Goal: Task Accomplishment & Management: Manage account settings

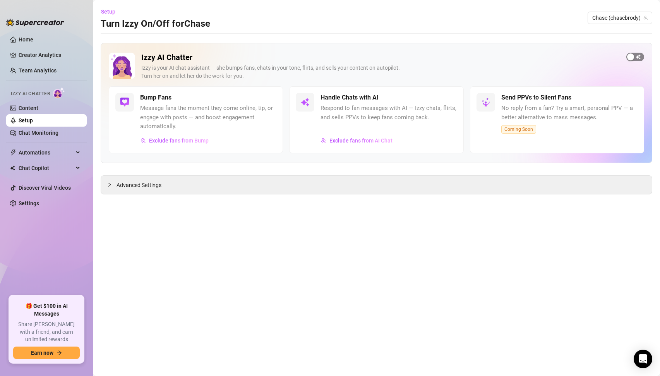
click at [637, 57] on span "button" at bounding box center [636, 57] width 18 height 9
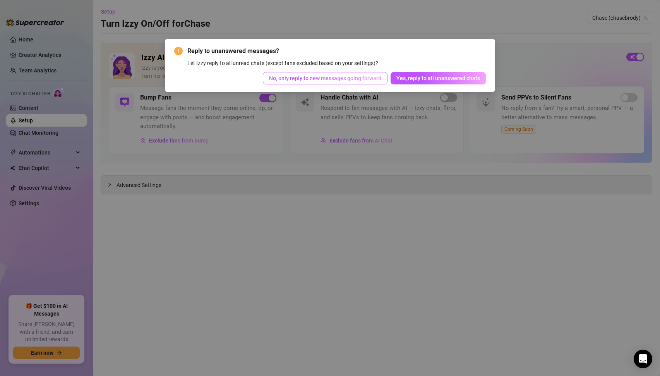
click at [326, 79] on span "No, only reply to new messages going forward" at bounding box center [325, 78] width 112 height 6
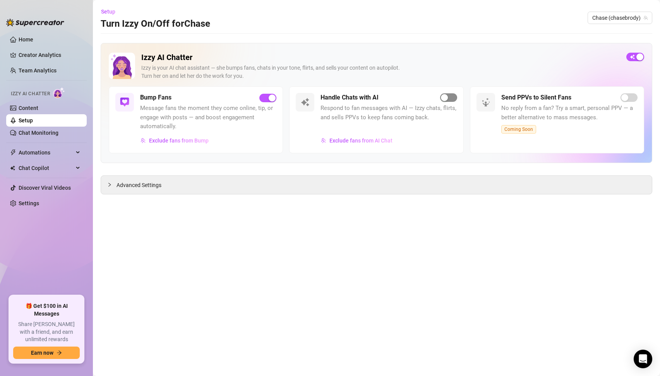
click at [450, 99] on span "button" at bounding box center [448, 97] width 17 height 9
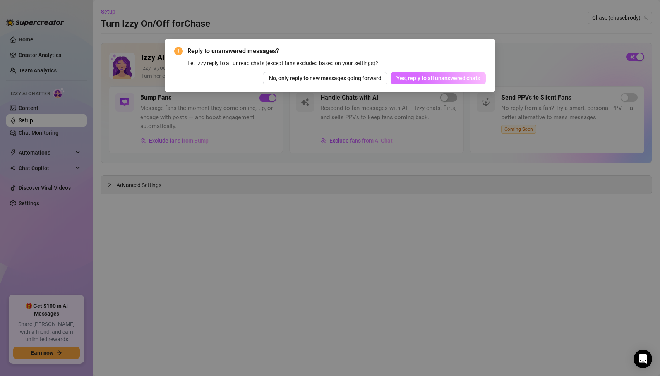
click at [432, 78] on span "Yes, reply to all unanswered chats" at bounding box center [439, 78] width 84 height 6
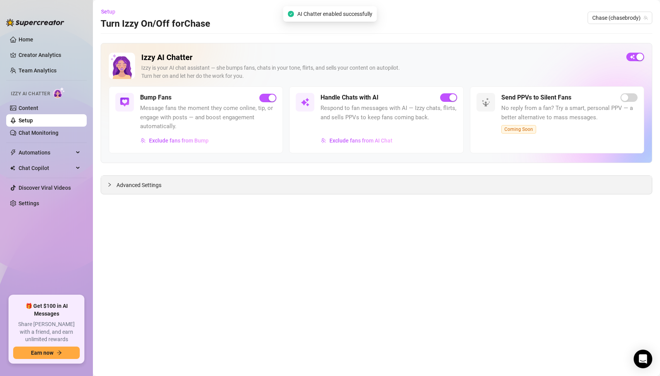
click at [223, 185] on div "Advanced Settings" at bounding box center [376, 185] width 551 height 18
click at [152, 185] on span "Advanced Settings" at bounding box center [139, 185] width 45 height 9
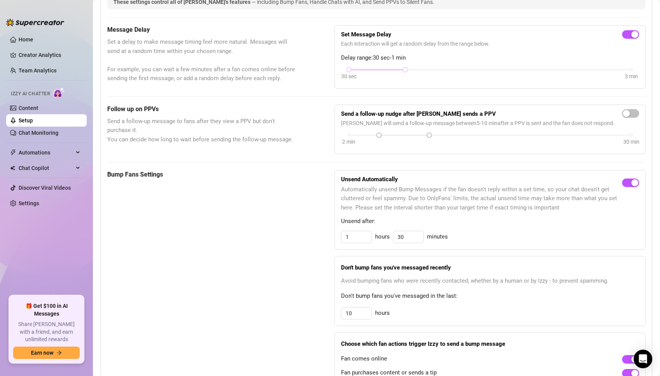
scroll to position [265, 0]
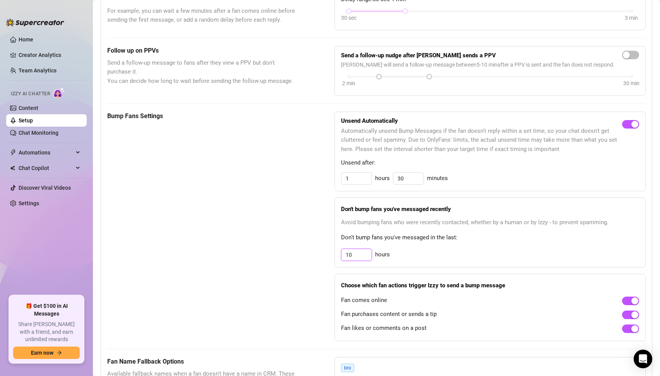
click at [362, 256] on input "10" at bounding box center [357, 255] width 30 height 12
type input "3"
click at [432, 240] on span "Don't bump fans you've messaged in the last:" at bounding box center [490, 237] width 298 height 9
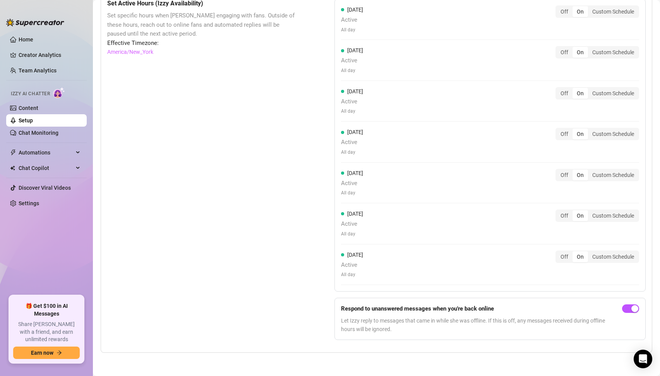
scroll to position [0, 0]
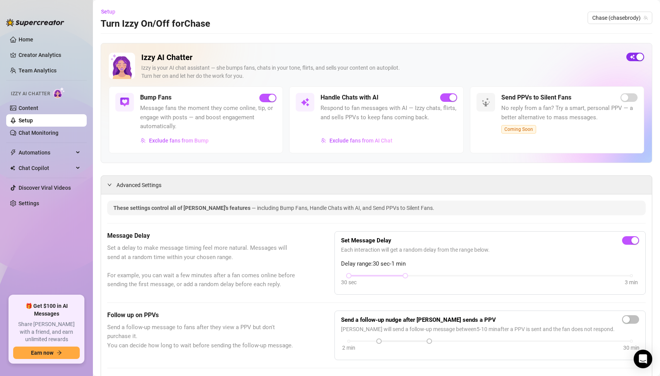
click at [634, 59] on span "button" at bounding box center [636, 57] width 18 height 9
click at [639, 57] on span "button" at bounding box center [636, 57] width 18 height 9
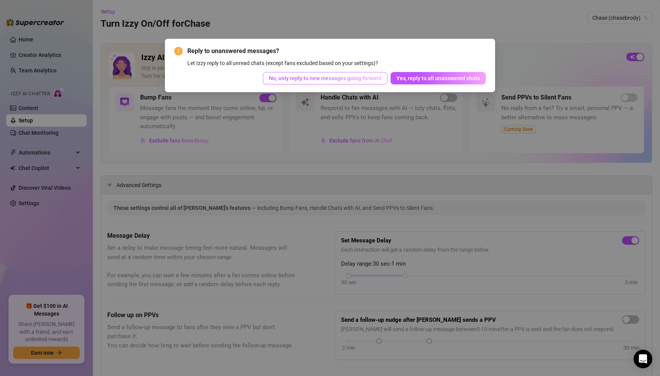
click at [347, 77] on span "No, only reply to new messages going forward" at bounding box center [325, 78] width 112 height 6
